Goal: Information Seeking & Learning: Find specific fact

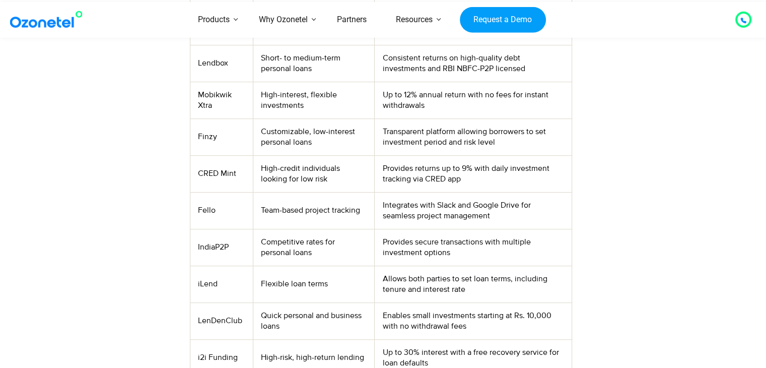
scroll to position [525, 0]
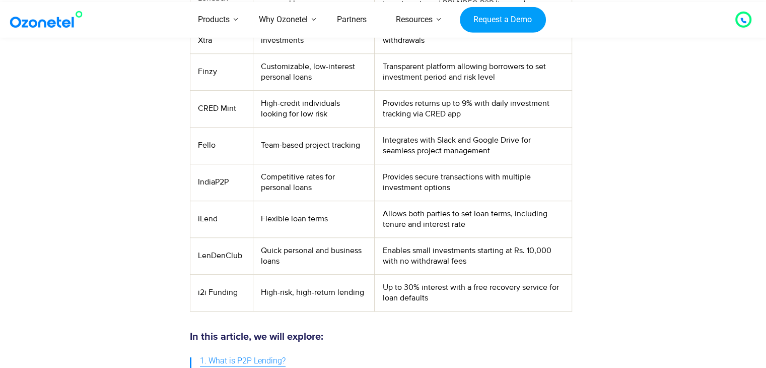
click at [210, 148] on td "Fello" at bounding box center [221, 145] width 63 height 37
copy td "Fello"
click at [551, 137] on td "Integrates with Slack and Google Drive for seamless project management" at bounding box center [473, 145] width 197 height 37
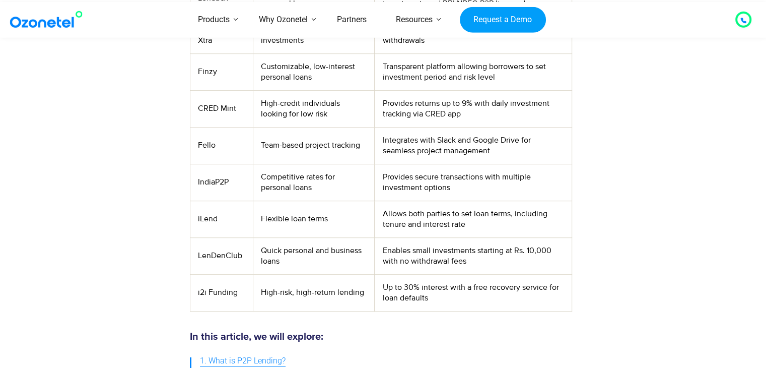
click at [216, 255] on td "LenDenClub" at bounding box center [221, 255] width 63 height 37
copy td "LenDenClub"
